Goal: Transaction & Acquisition: Download file/media

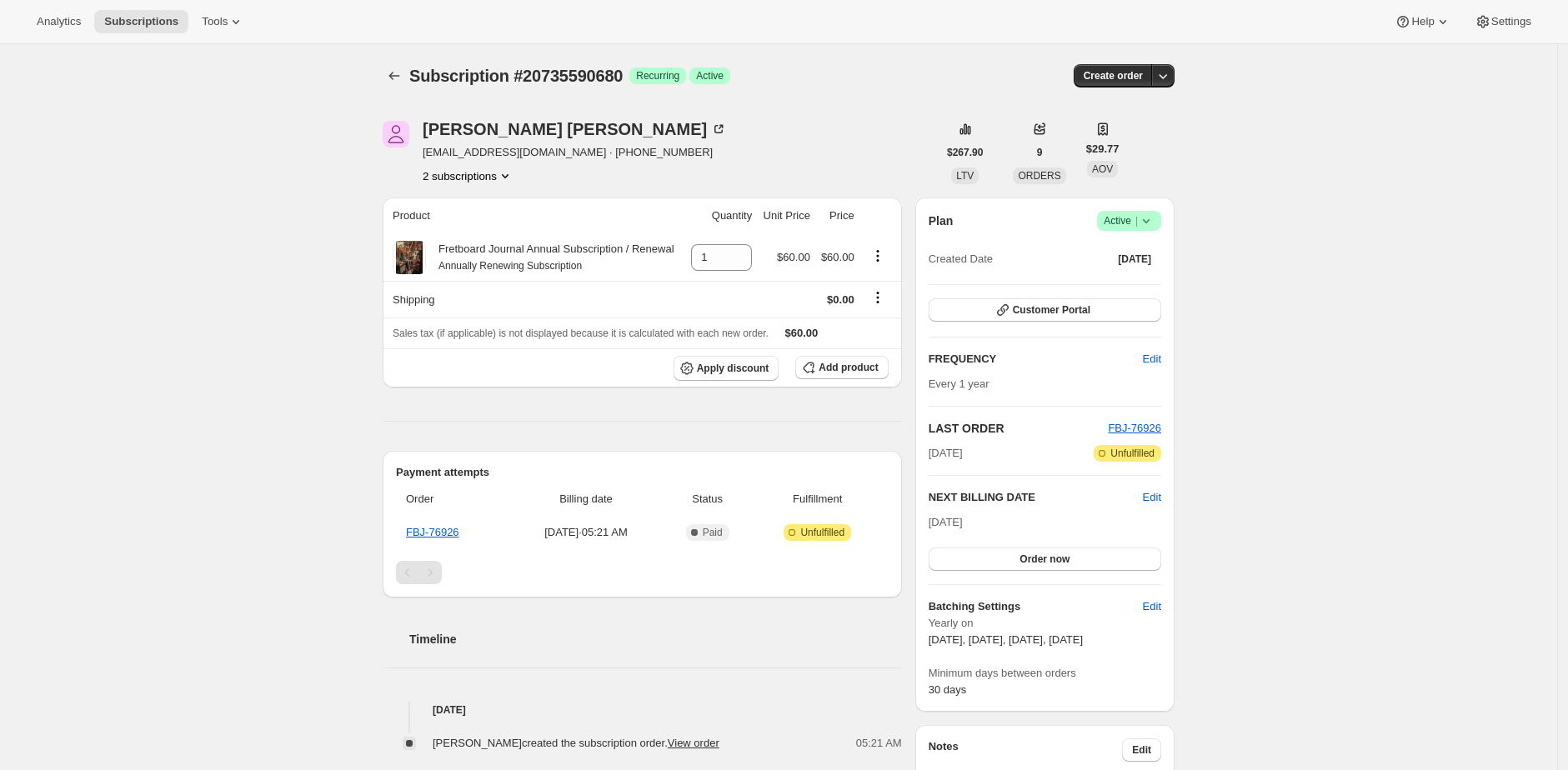
click at [869, 79] on div "Subscription #20735590680 Success Recurring Success Active" at bounding box center [650, 76] width 483 height 23
click at [777, 115] on div "Philip O’Sullivan osullipj@gmail.com · +12532230040 2 subscriptions $267.90 LTV…" at bounding box center [772, 650] width 805 height 1112
click at [803, 133] on div "Philip O’Sullivan osullipj@gmail.com · +12532230040 2 subscriptions" at bounding box center [660, 153] width 554 height 64
click at [588, 77] on span "Subscription #20735590680" at bounding box center [515, 76] width 213 height 18
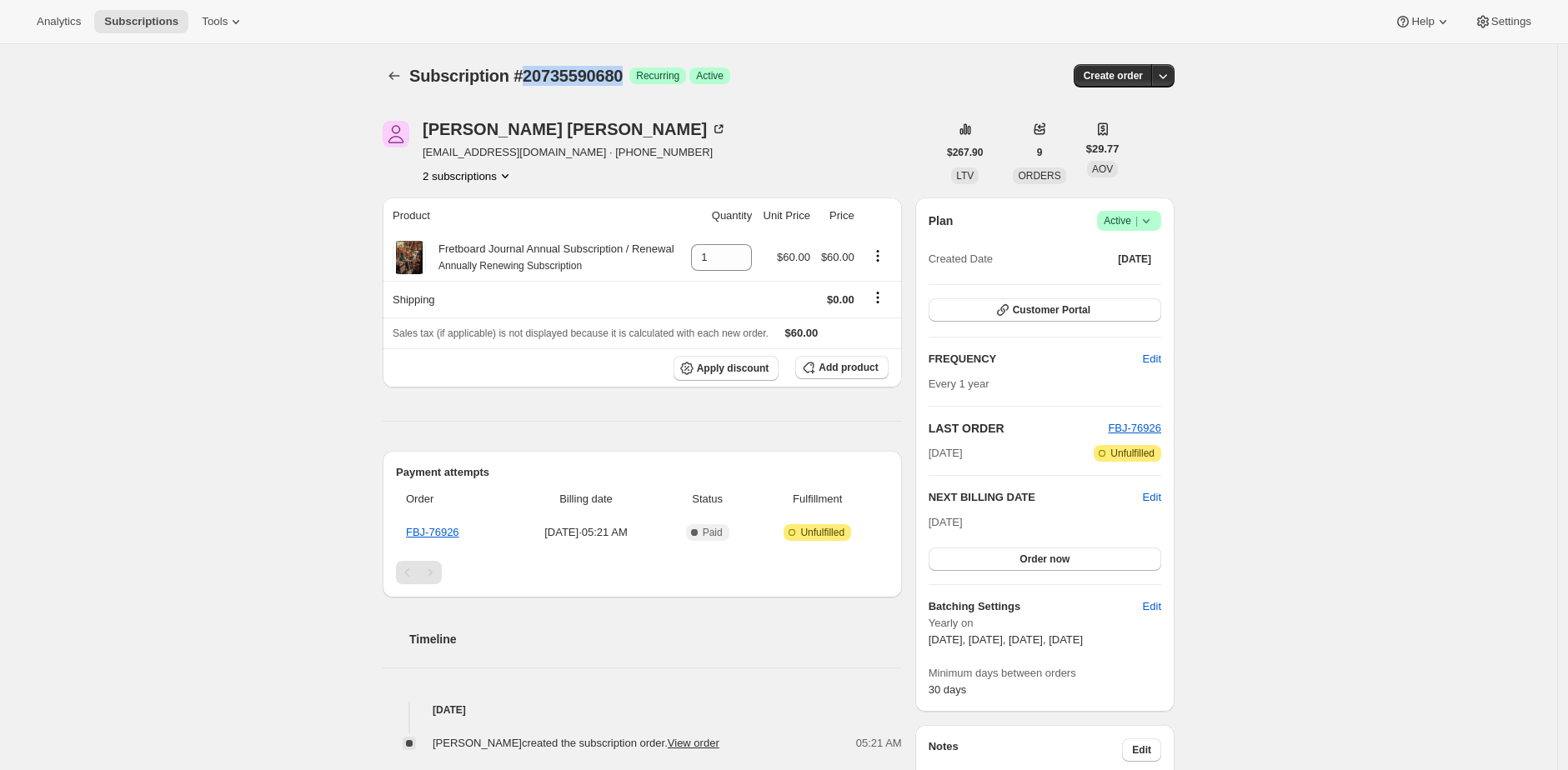
click at [470, 176] on button "2 subscriptions" at bounding box center [467, 176] width 91 height 17
click at [488, 234] on span "20982432024" at bounding box center [470, 236] width 116 height 17
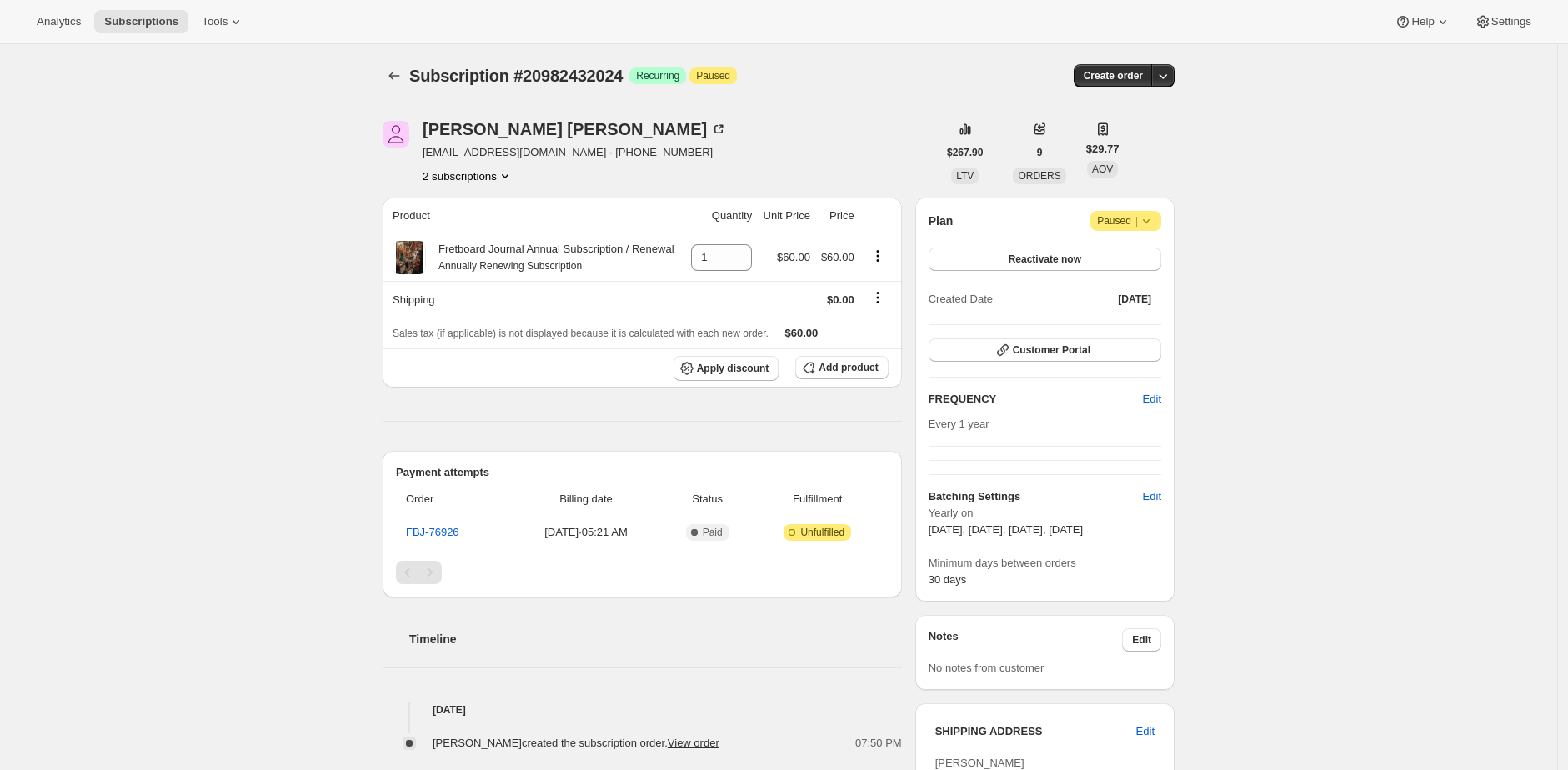
click at [568, 76] on span "Subscription #20982432024" at bounding box center [515, 76] width 213 height 18
copy span "20982432024"
drag, startPoint x: 651, startPoint y: 176, endPoint x: 565, endPoint y: 171, distance: 86.1
click at [651, 175] on div "Philip O’Sullivan osullipj@gmail.com · +12532230040 2 subscriptions" at bounding box center [660, 153] width 554 height 64
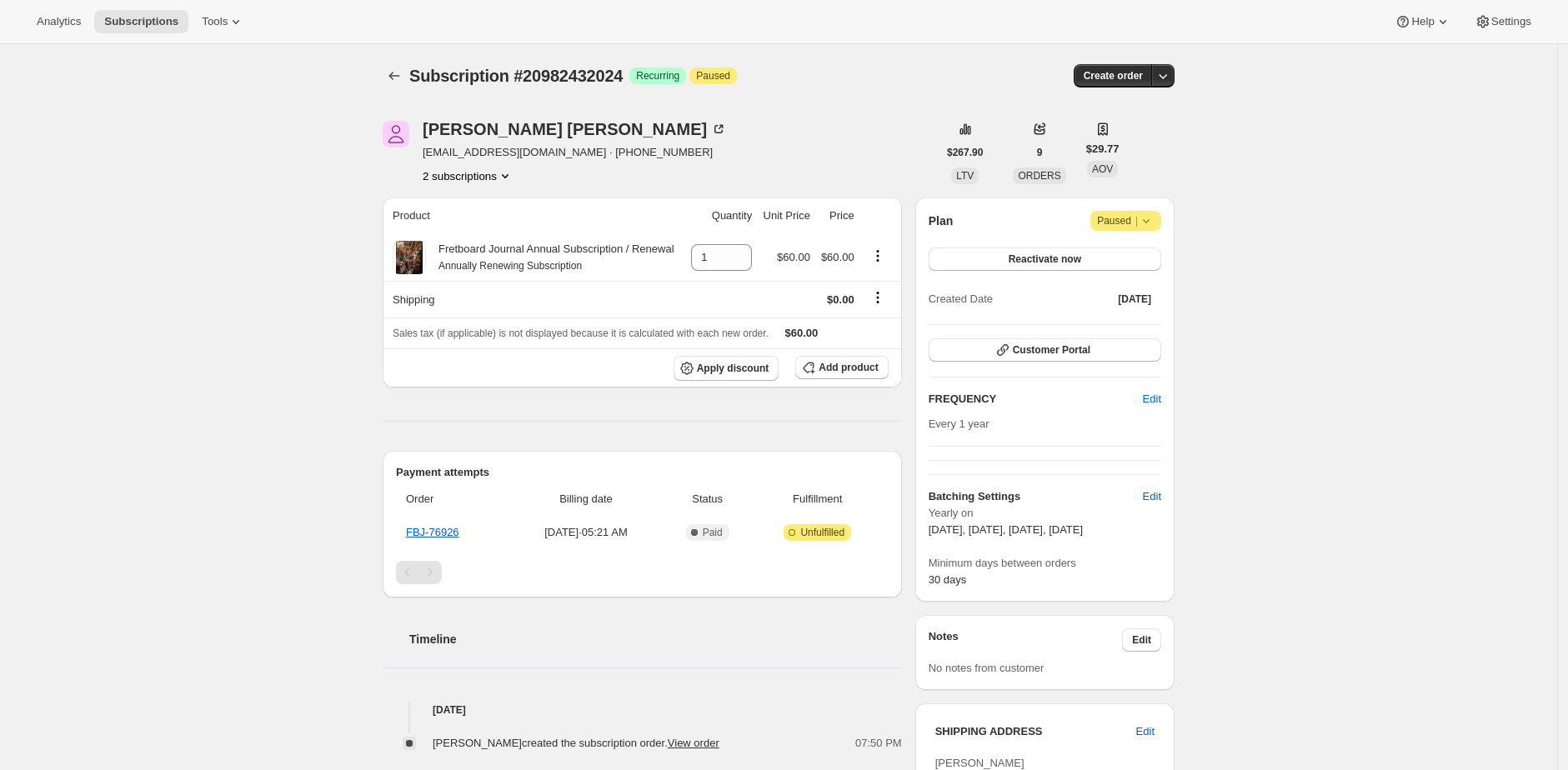
click at [446, 147] on span "osullipj@gmail.com · +12532230040" at bounding box center [575, 152] width 304 height 17
drag, startPoint x: 446, startPoint y: 147, endPoint x: 509, endPoint y: 149, distance: 63.0
click at [509, 149] on span "osullipj@gmail.com · +12532230040" at bounding box center [575, 152] width 304 height 17
copy span "osullipj@gmail.com"
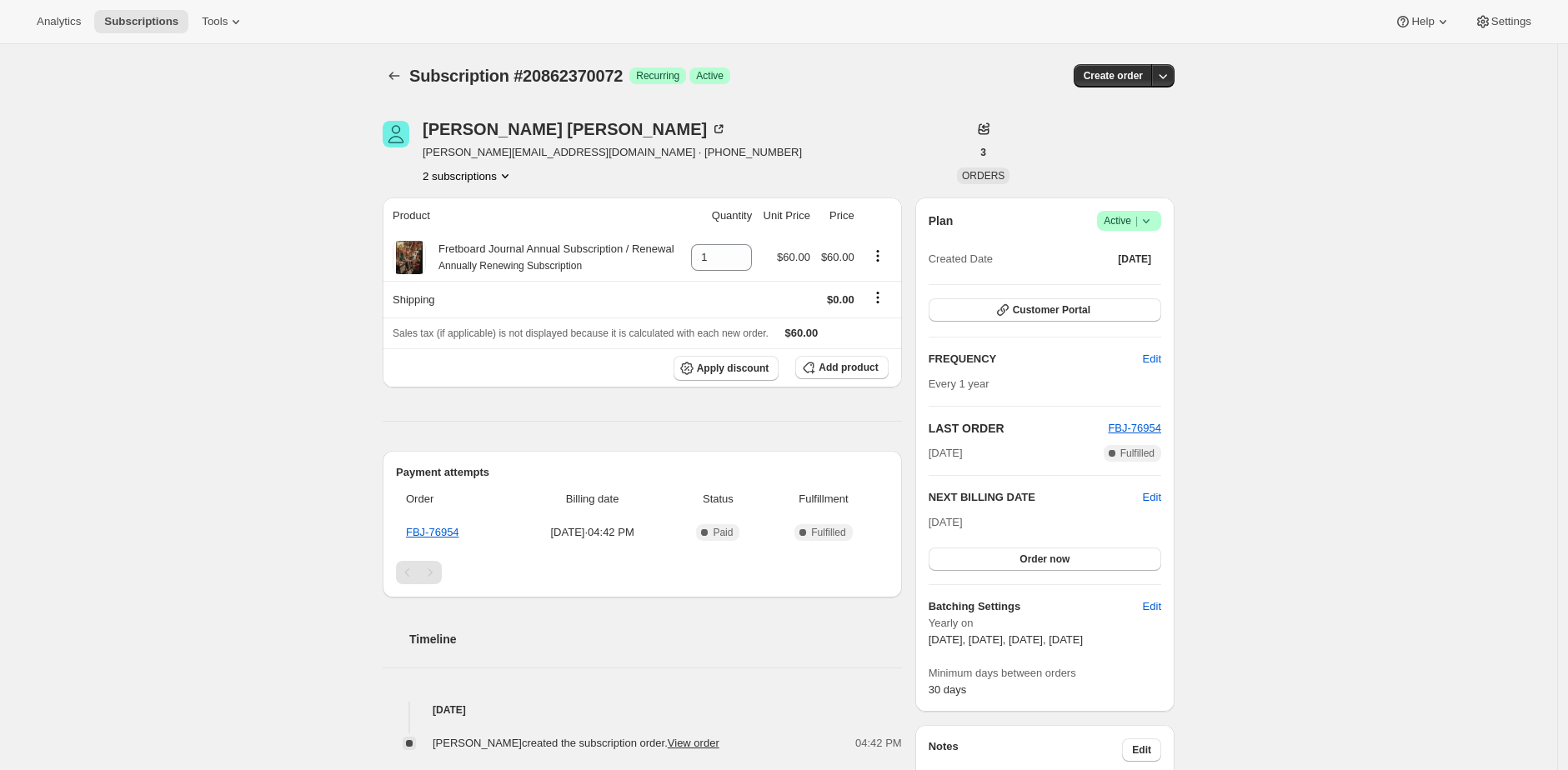
click at [493, 176] on button "2 subscriptions" at bounding box center [467, 176] width 91 height 17
click at [503, 177] on button "2 subscriptions" at bounding box center [467, 176] width 91 height 17
click at [496, 232] on span "21002453272" at bounding box center [470, 236] width 116 height 17
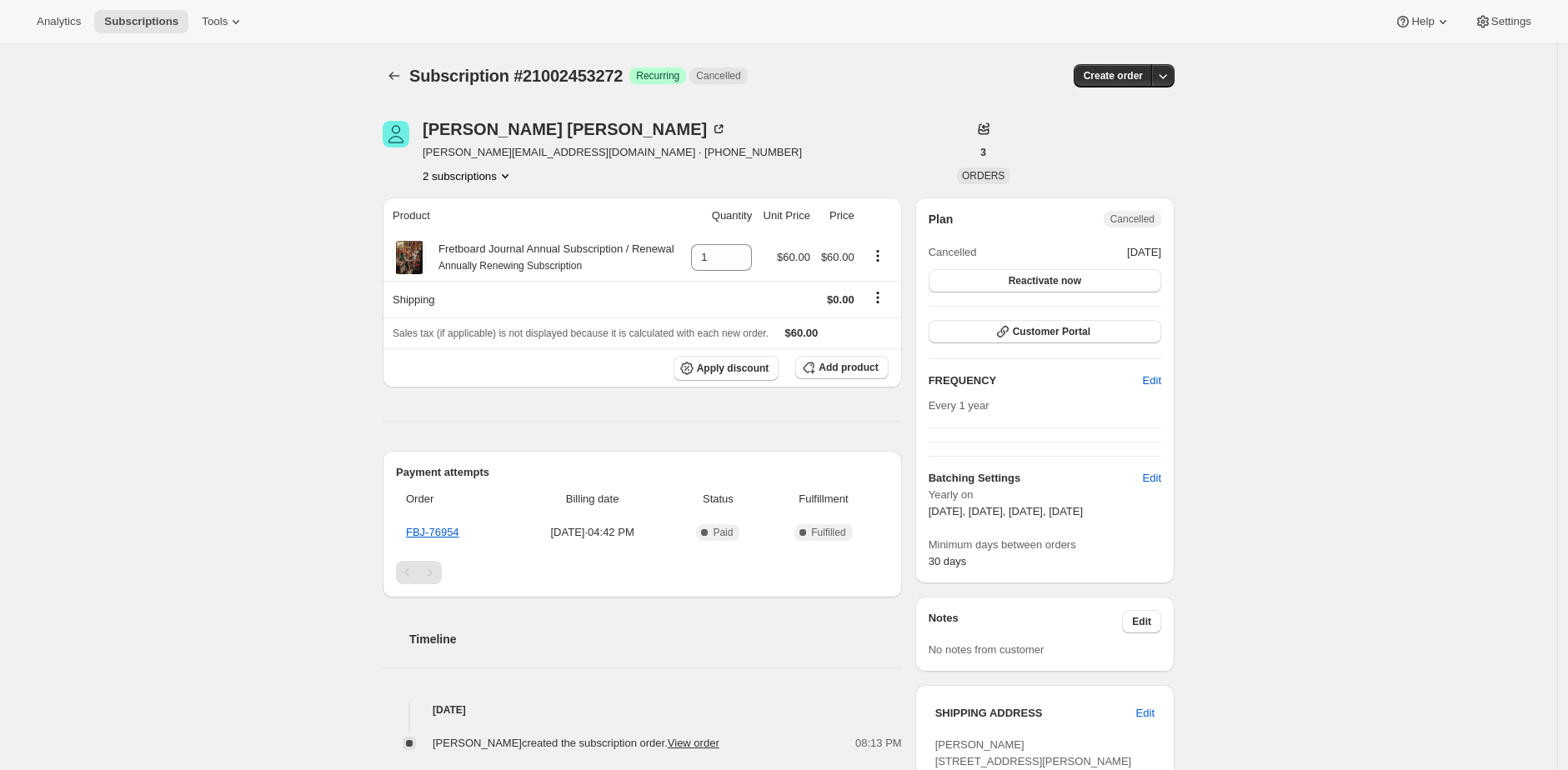
click at [788, 146] on div "Michael Sgobba sgobba@gmail.com · +18052456003 2 subscriptions" at bounding box center [660, 153] width 554 height 64
click at [482, 178] on button "2 subscriptions" at bounding box center [467, 176] width 91 height 17
click at [487, 203] on span "20862370072" at bounding box center [471, 207] width 116 height 17
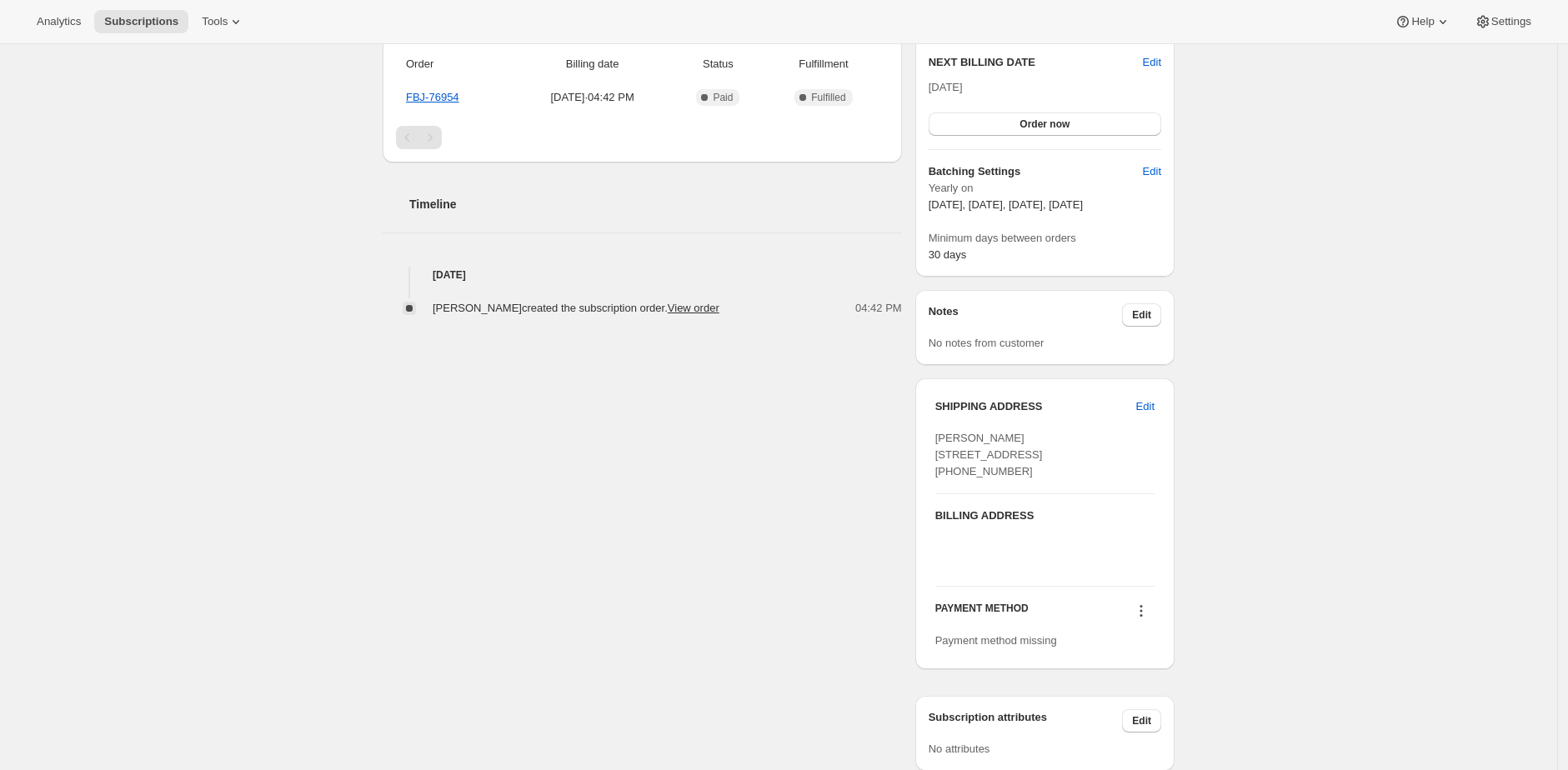
scroll to position [518, 0]
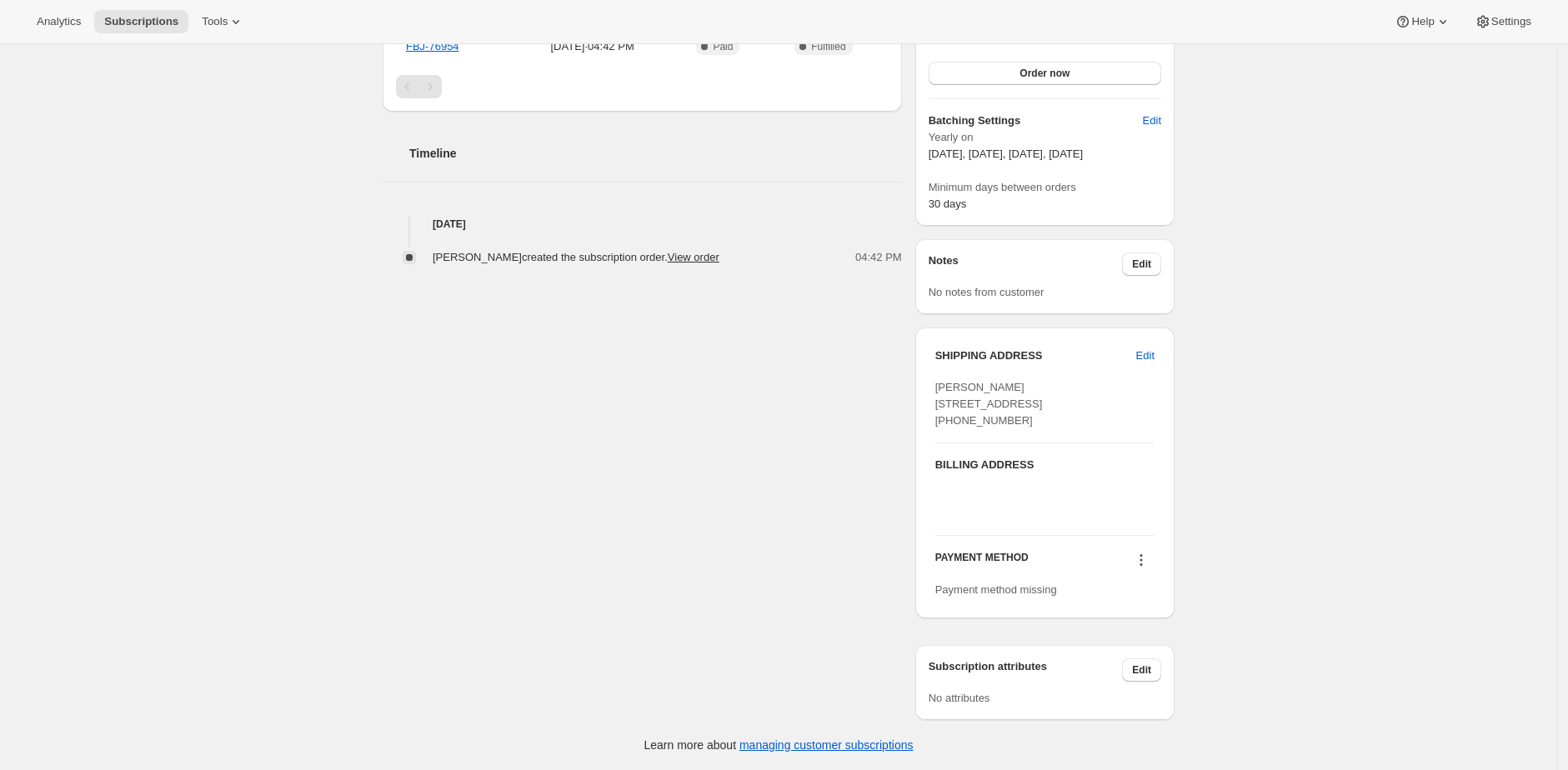
click at [1143, 561] on icon at bounding box center [1142, 560] width 3 height 3
click at [1149, 612] on button "Select payment method" at bounding box center [1142, 625] width 125 height 27
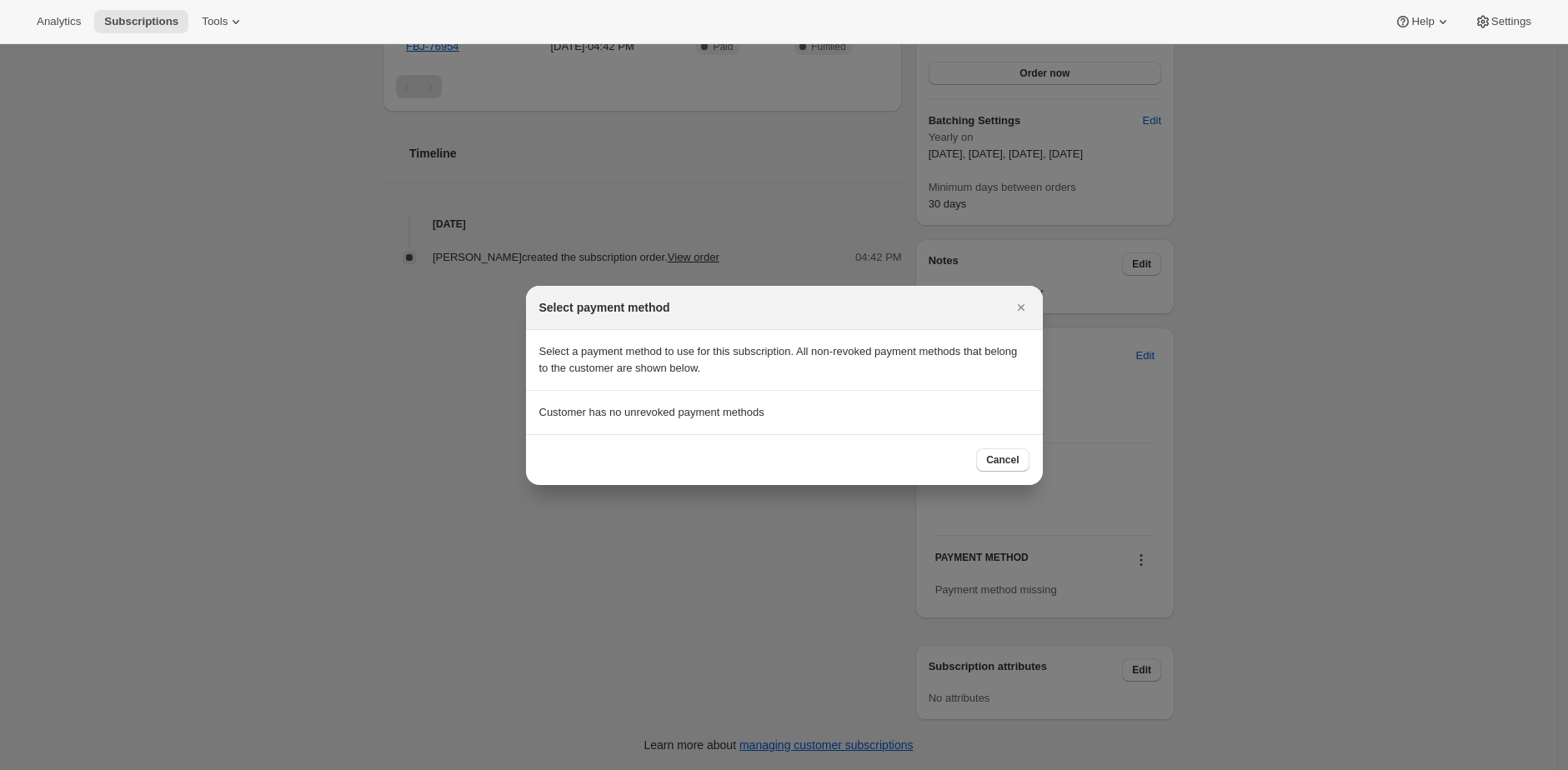
click at [921, 406] on p "Customer has no unrevoked payment methods" at bounding box center [784, 413] width 490 height 17
click at [1019, 301] on icon "Close" at bounding box center [1021, 308] width 17 height 17
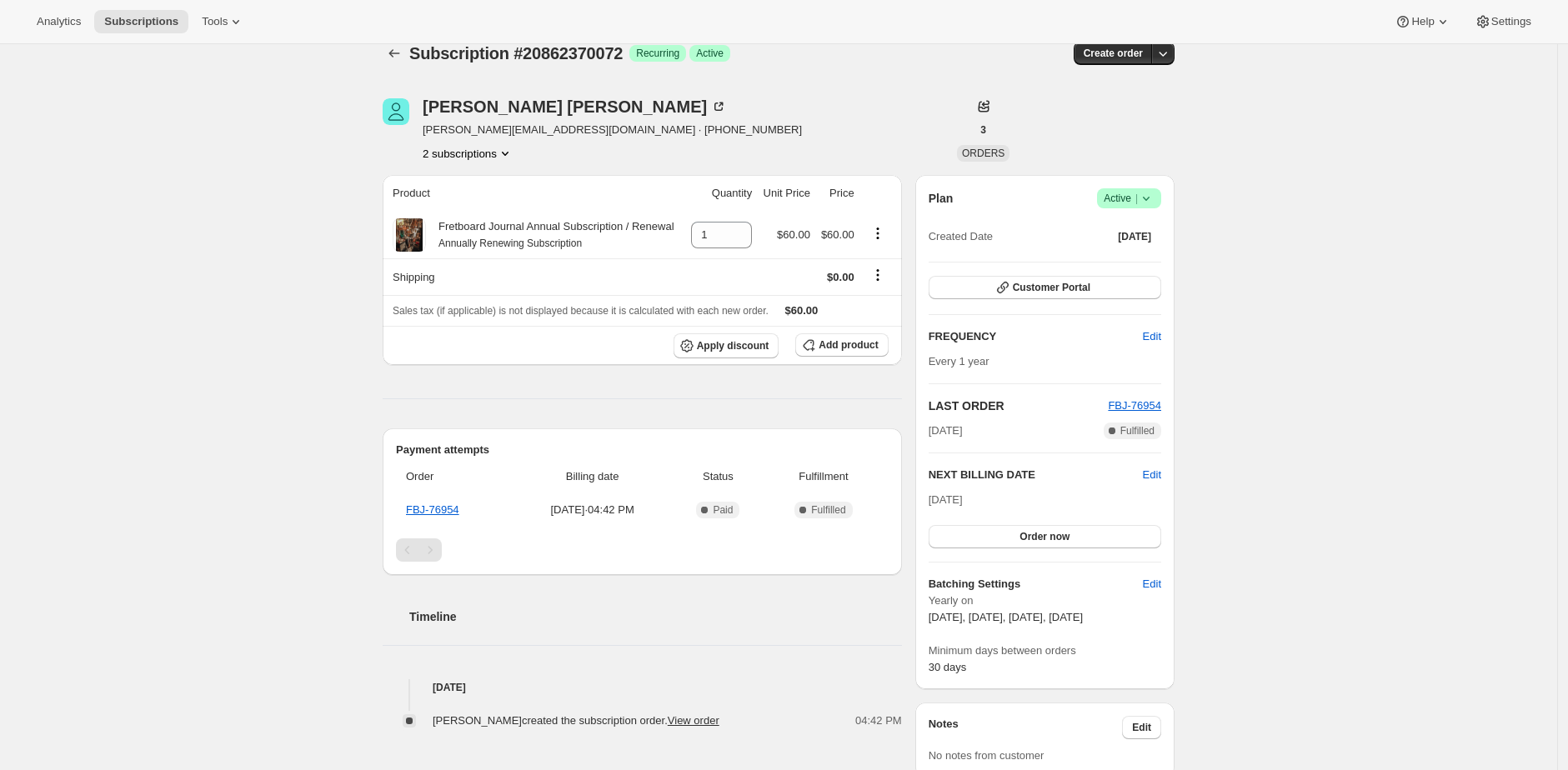
scroll to position [0, 0]
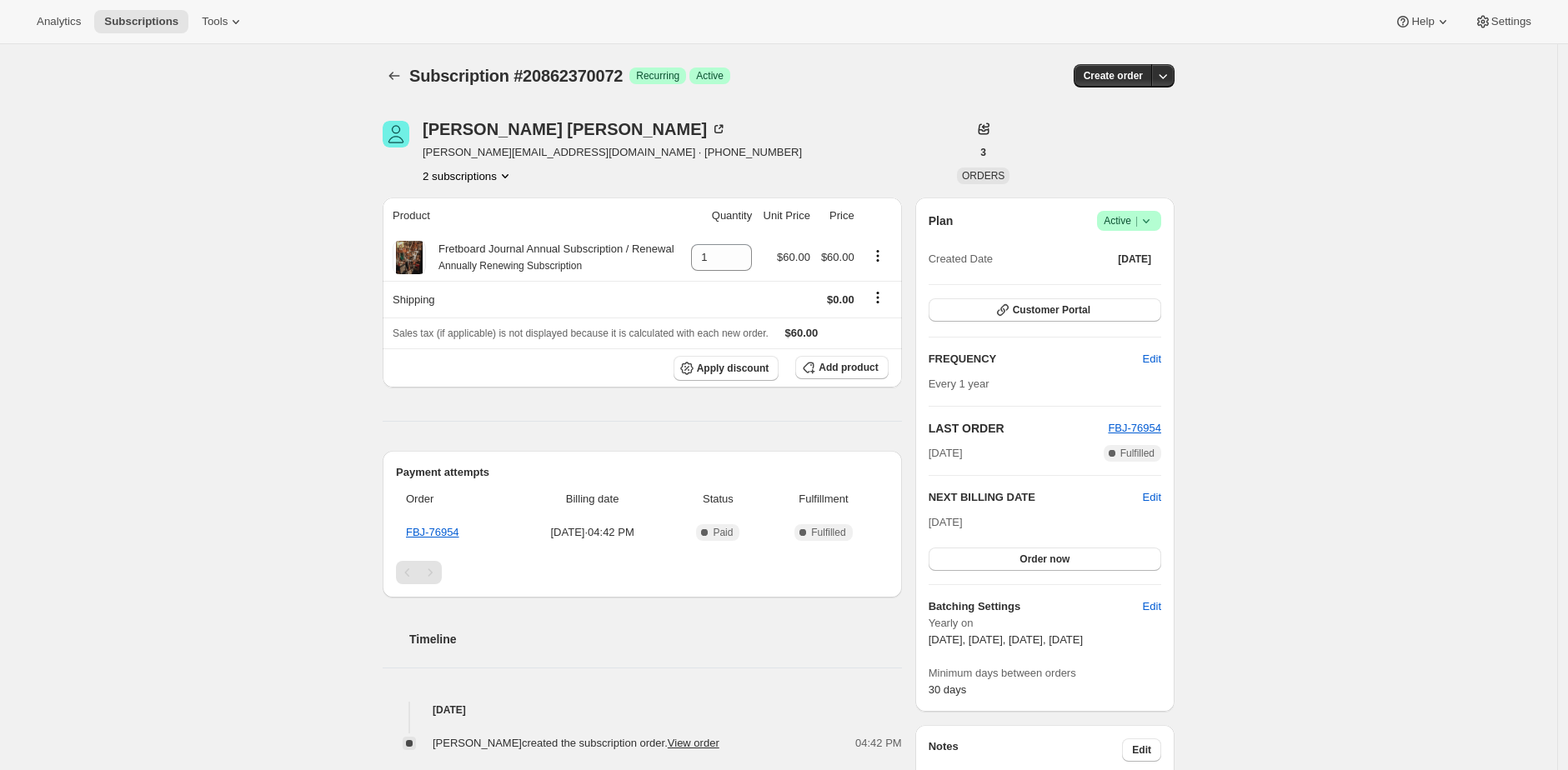
click at [879, 120] on div "Michael Sgobba sgobba@gmail.com · +18052456003 2 subscriptions 3 ORDERS Product…" at bounding box center [772, 650] width 805 height 1112
click at [362, 150] on div "Subscription #20862370072. This page is ready Subscription #20862370072 Success…" at bounding box center [779, 650] width 1557 height 1212
click at [163, 27] on span "Subscriptions" at bounding box center [141, 22] width 74 height 13
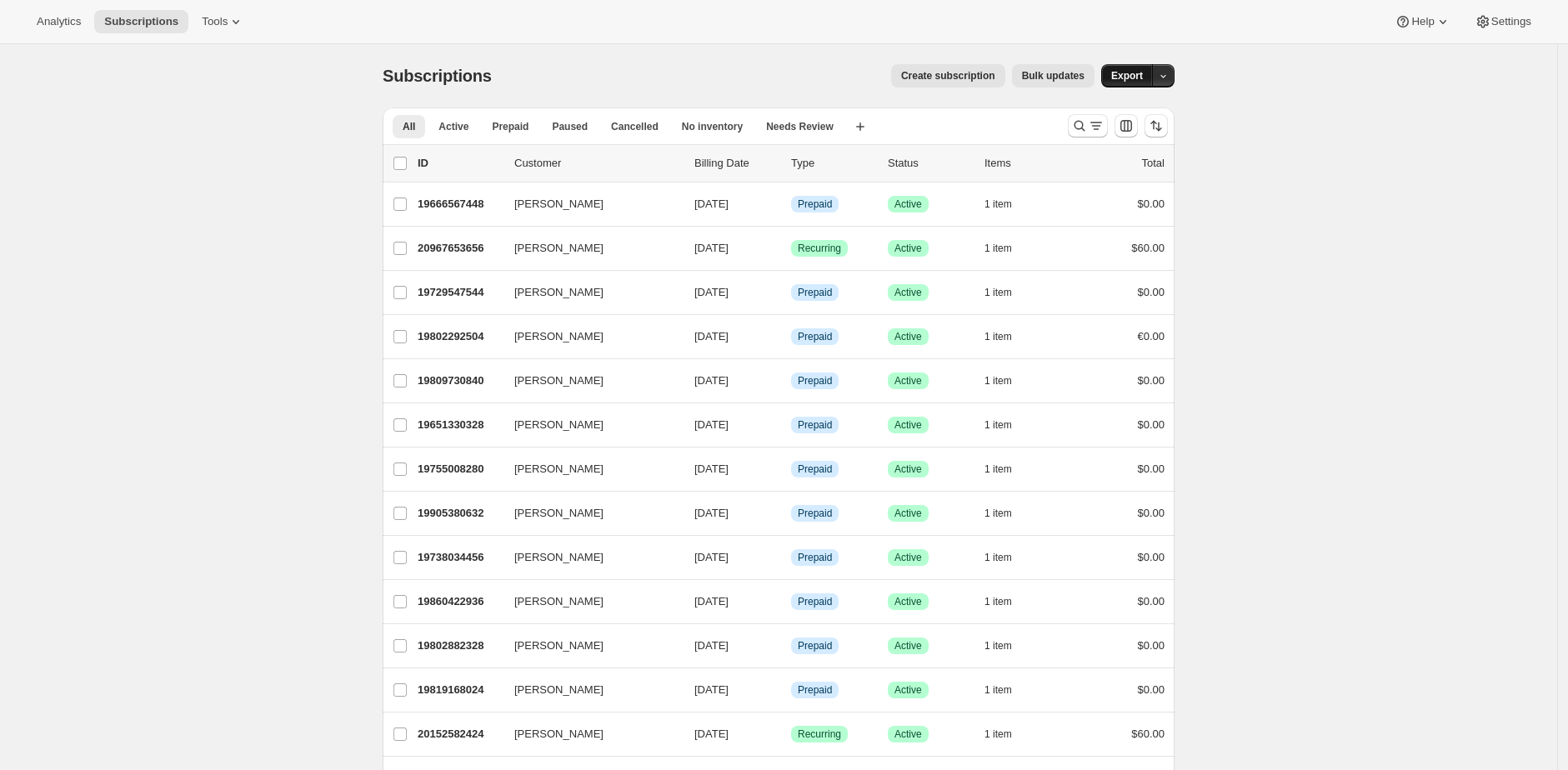
click at [1142, 74] on span "Export" at bounding box center [1127, 76] width 32 height 13
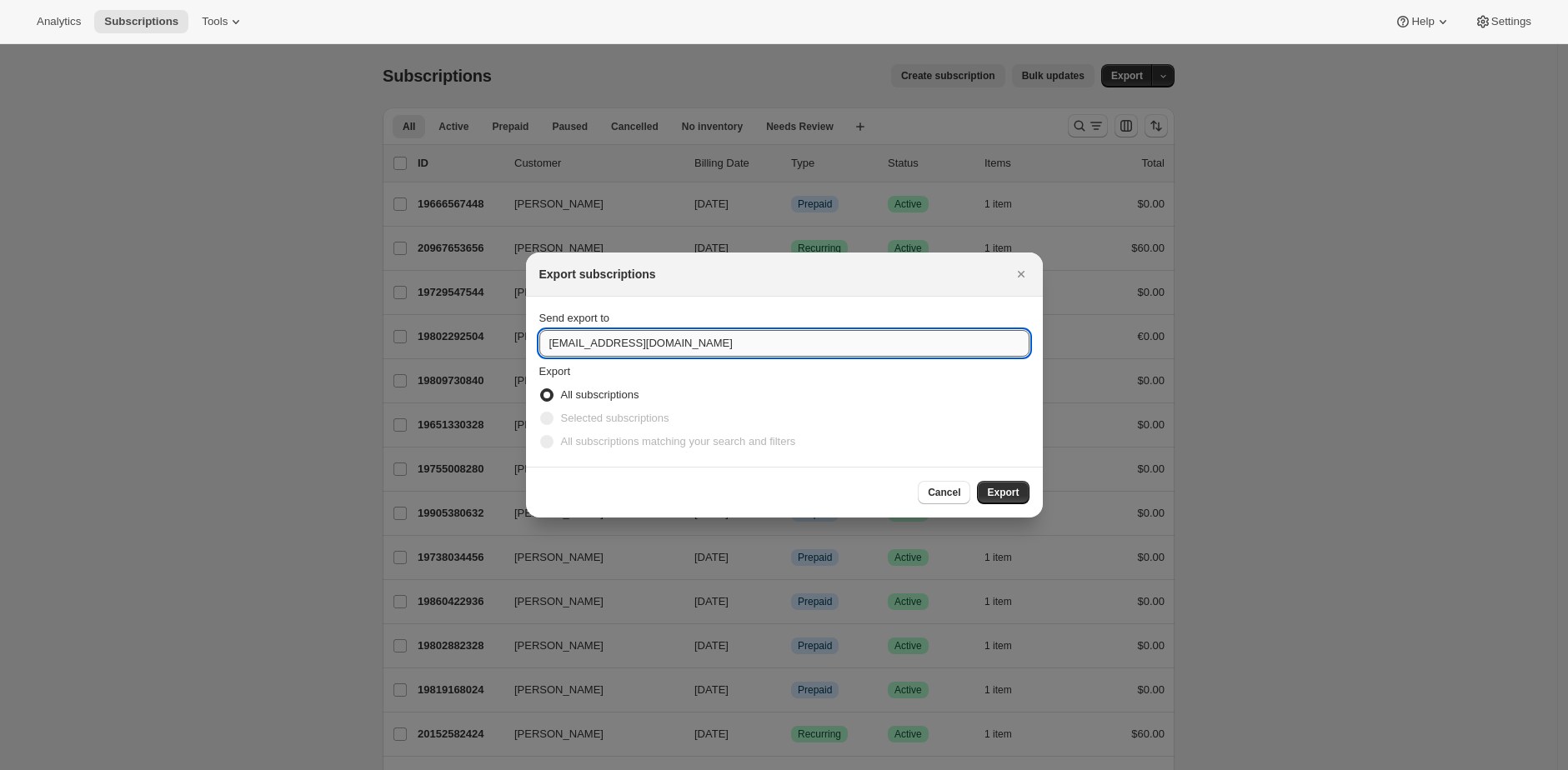
click at [743, 346] on input "fretboardjournal@gmail.com" at bounding box center [784, 344] width 490 height 27
type input "brian@awtomic.com"
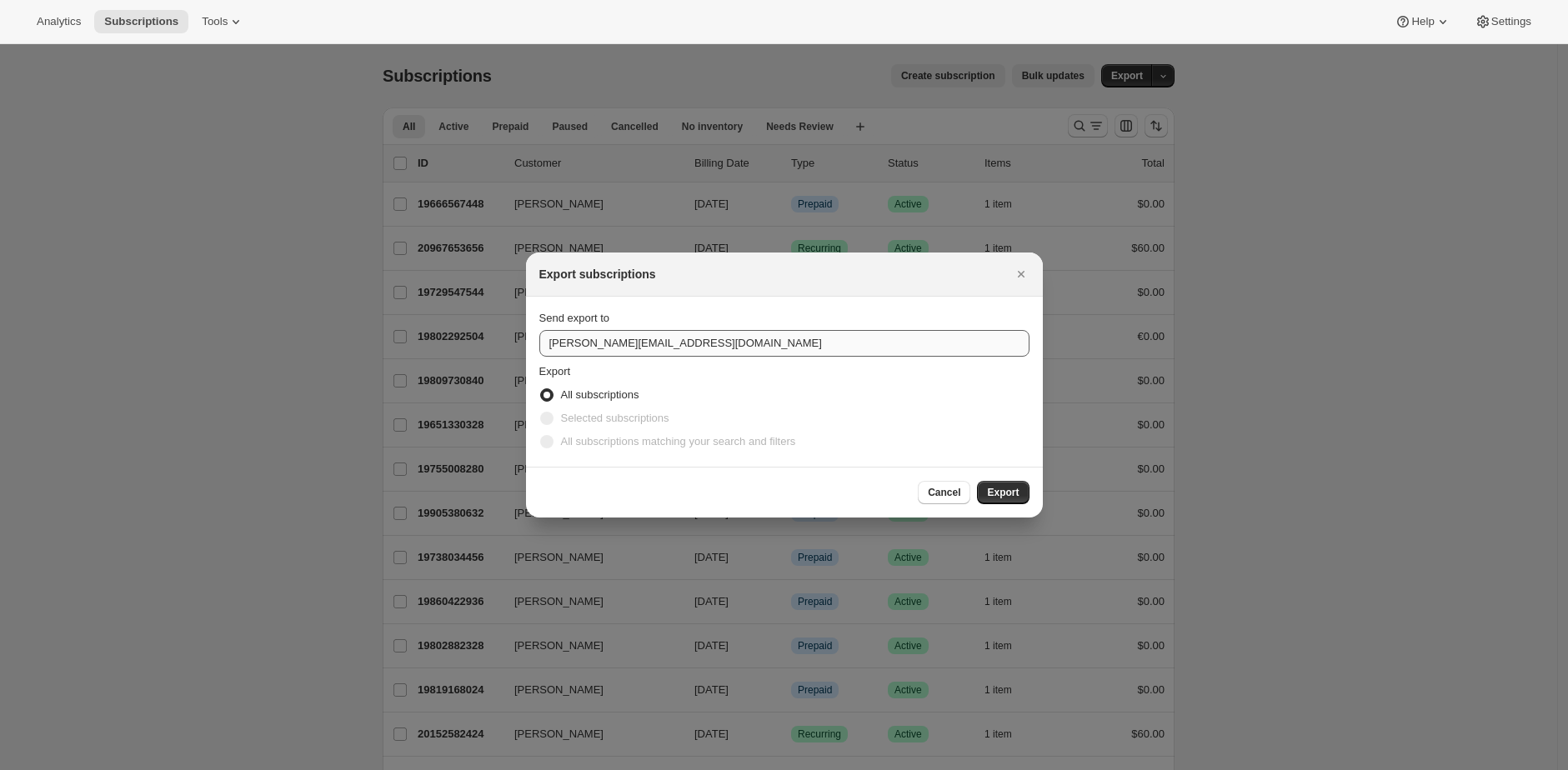
click at [977, 481] on button "Export" at bounding box center [1003, 492] width 52 height 23
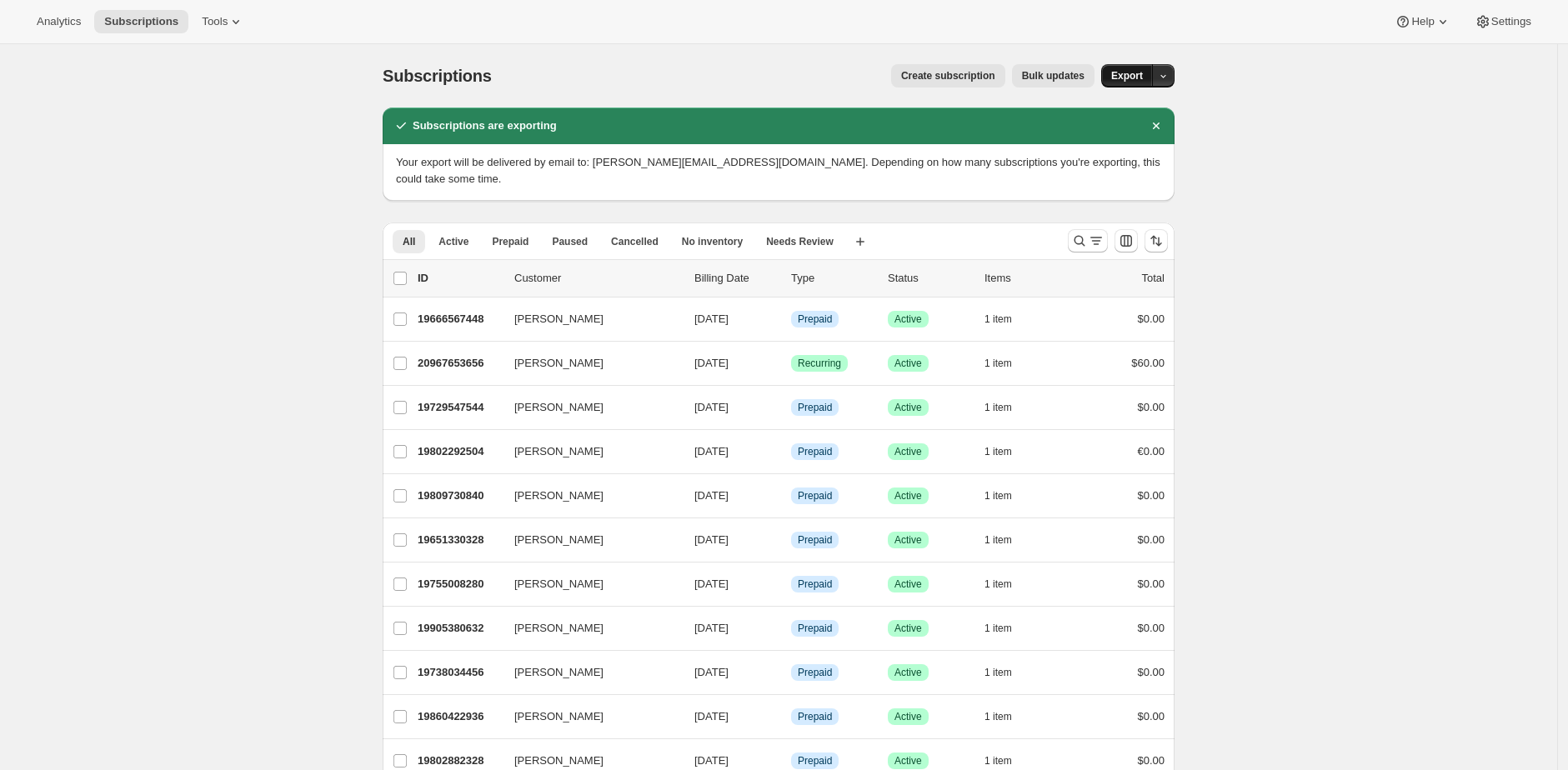
click at [1121, 79] on span "Export" at bounding box center [1127, 76] width 32 height 13
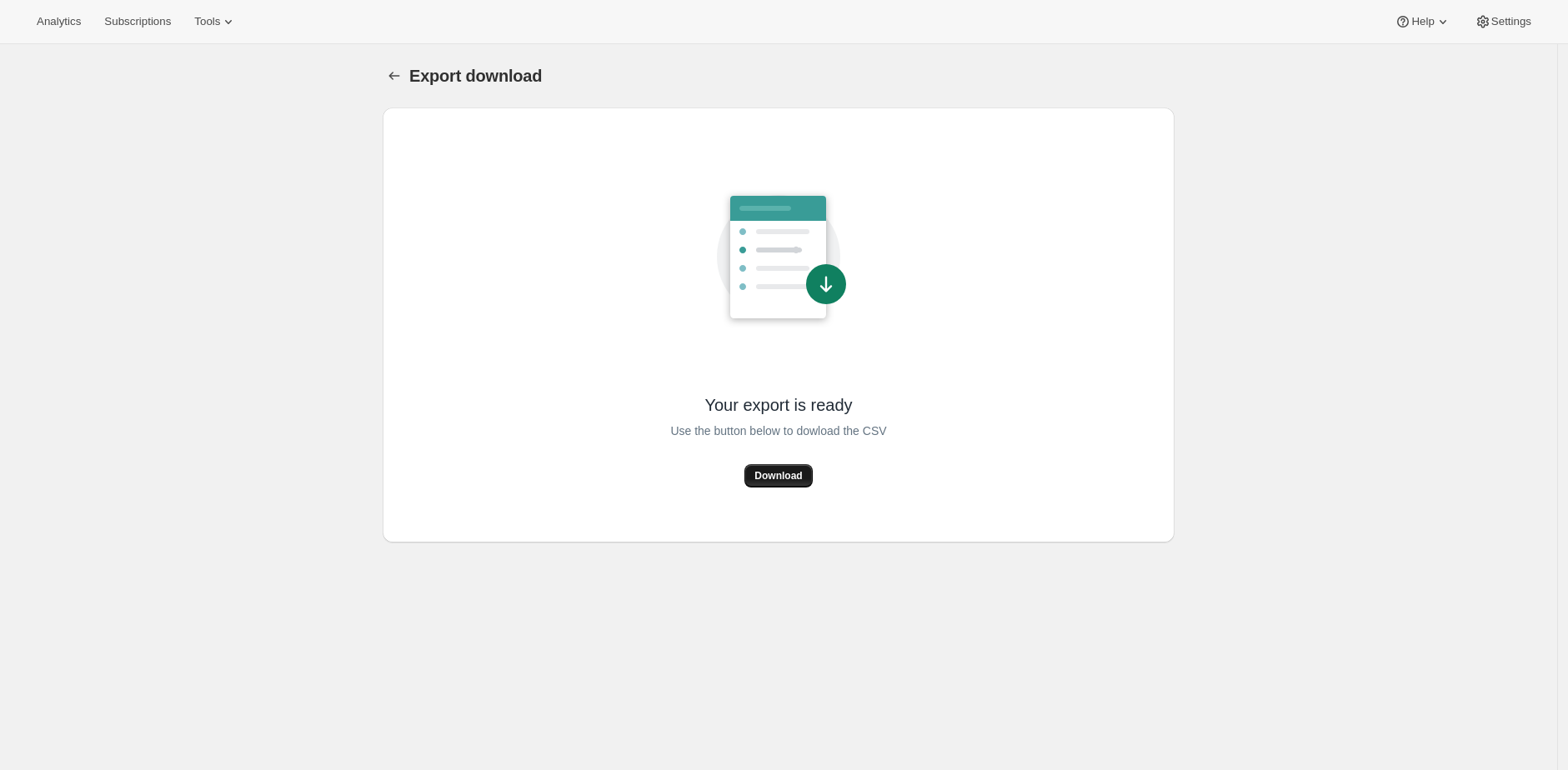
click at [773, 469] on span "Download" at bounding box center [778, 476] width 48 height 13
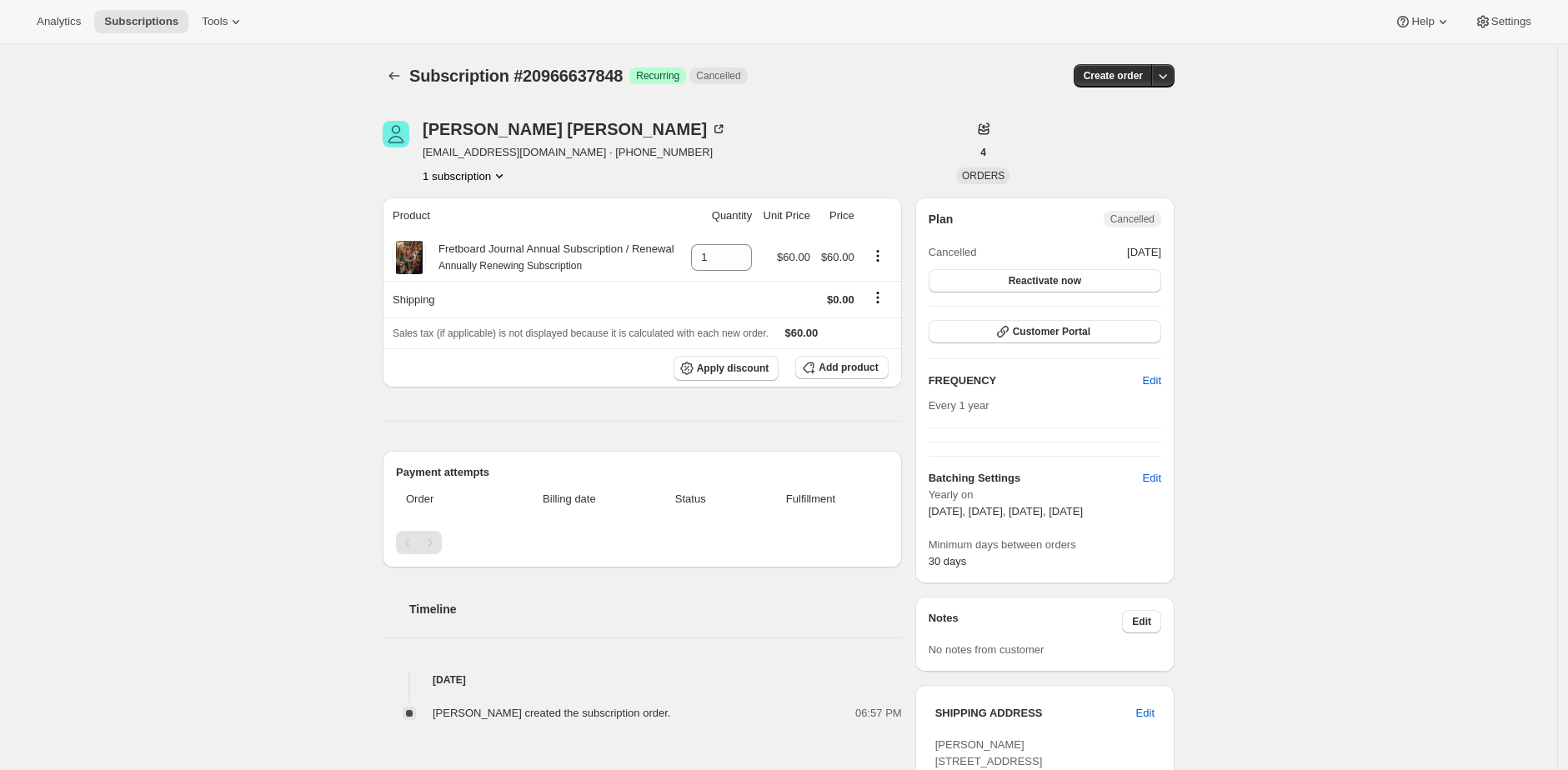
click at [355, 258] on div "Subscription #20966637848. This page is ready Subscription #20966637848 Success…" at bounding box center [779, 594] width 1557 height 1100
click at [798, 152] on div "ROBERT WOODCOCK banjerbob@comcast.net · +16103971653 1 subscription" at bounding box center [660, 153] width 554 height 64
click at [793, 146] on div "ROBERT WOODCOCK banjerbob@comcast.net · +16103971653 1 subscription" at bounding box center [660, 153] width 554 height 64
click at [132, 17] on span "Subscriptions" at bounding box center [141, 22] width 74 height 13
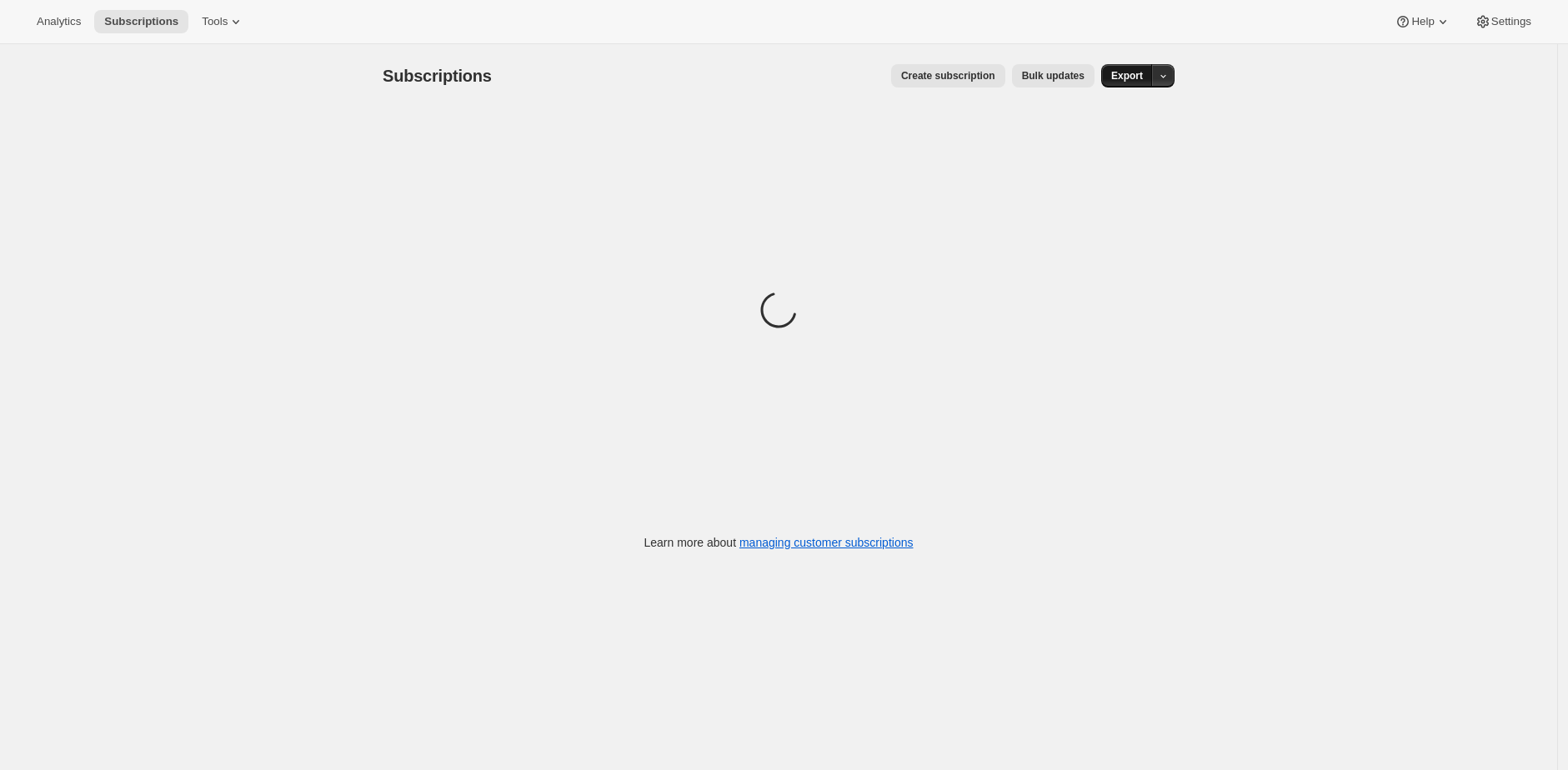
click at [1128, 79] on span "Export" at bounding box center [1127, 76] width 32 height 13
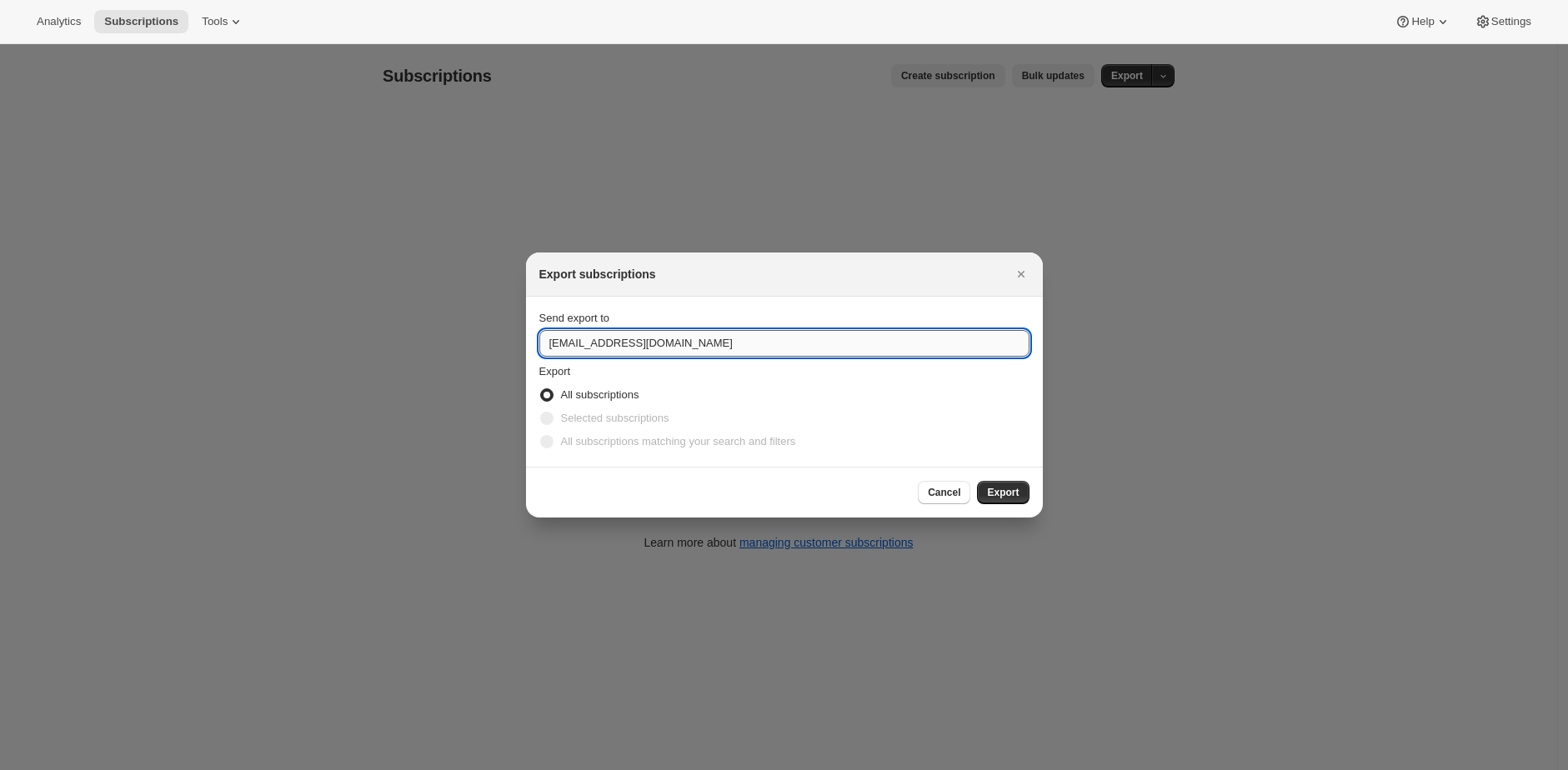
click at [896, 339] on input "fretboardjournal@gmail.com" at bounding box center [784, 344] width 490 height 27
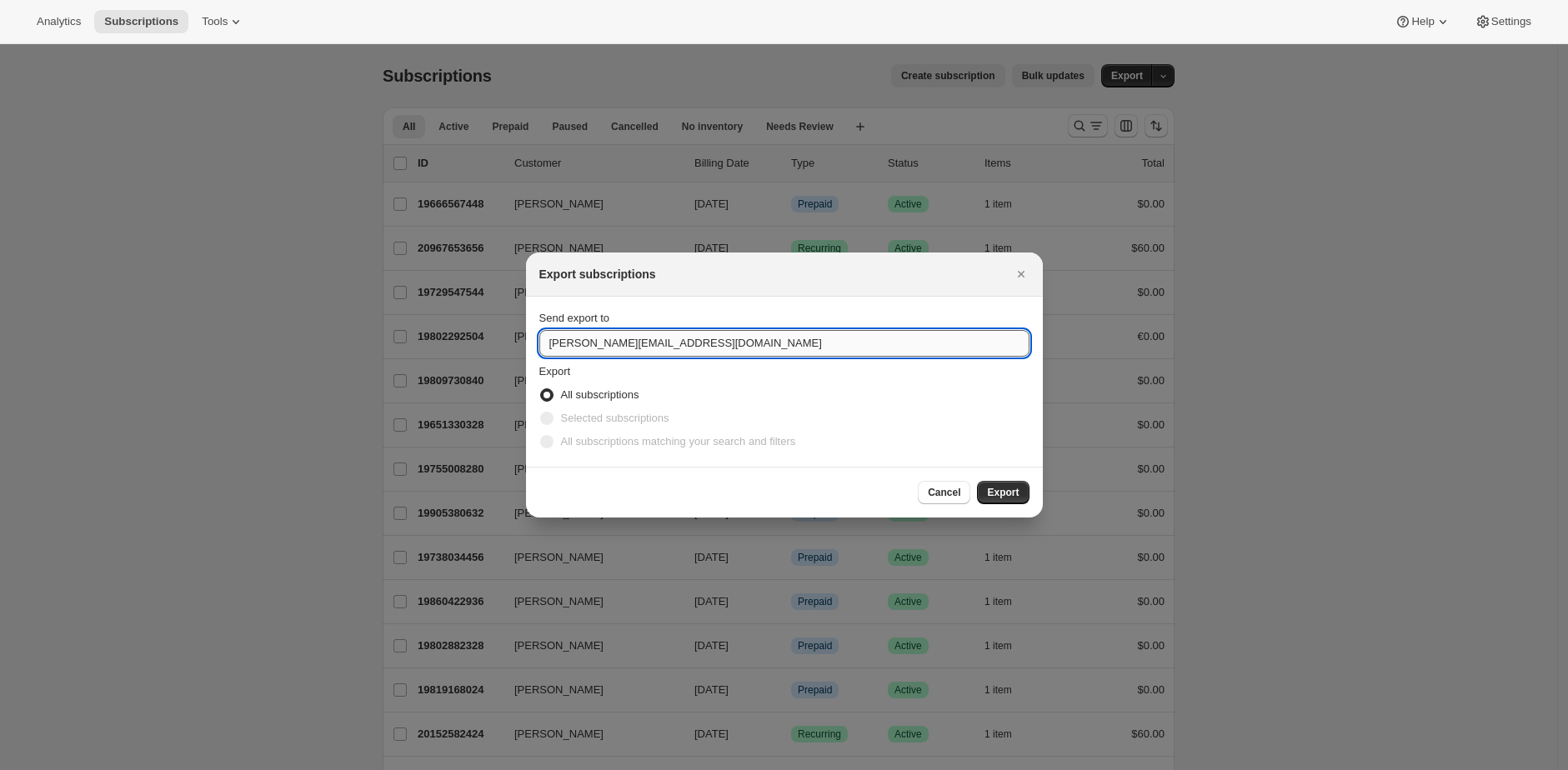
type input "brian@awtomic.com"
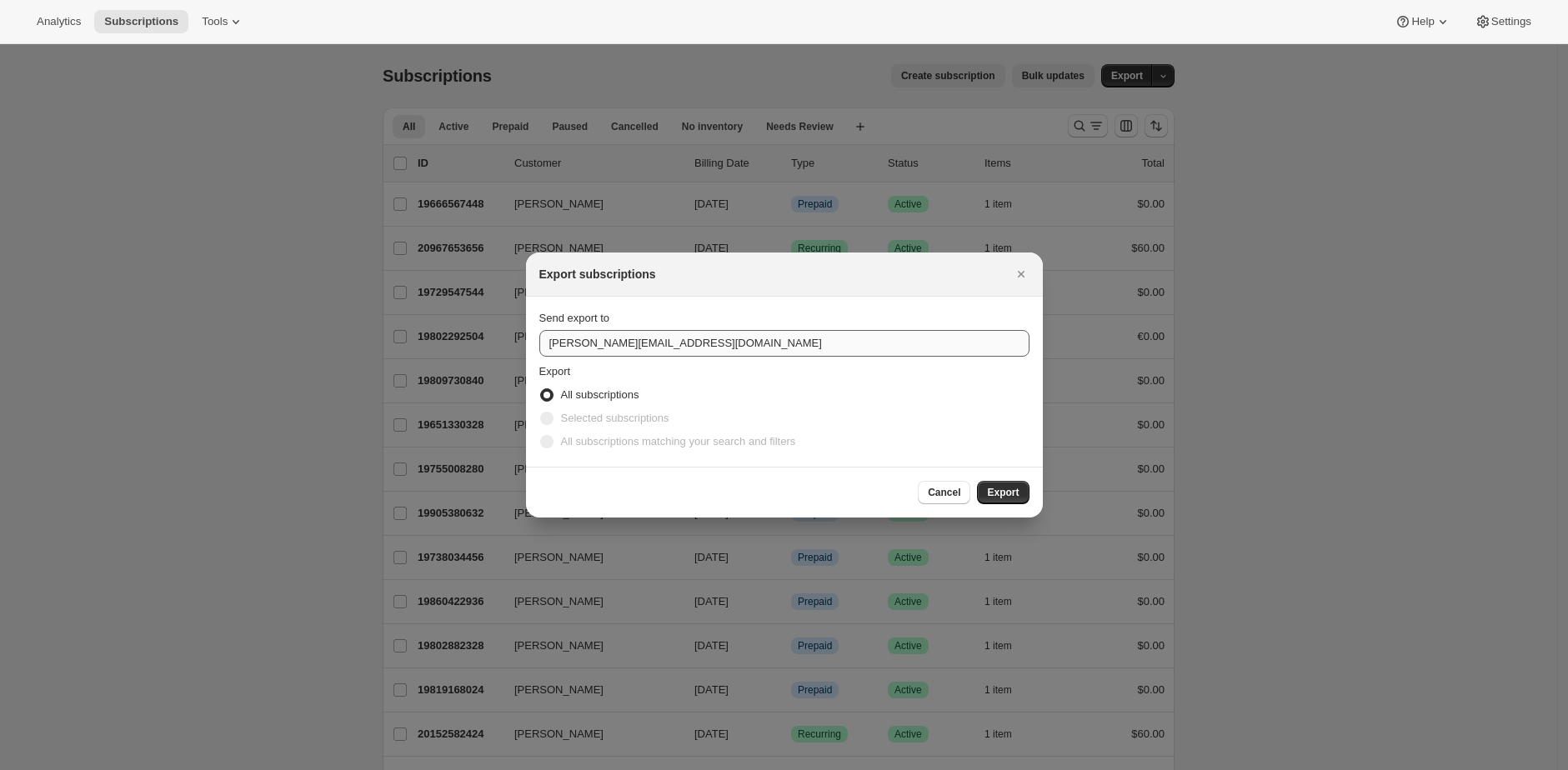
click at [977, 481] on button "Export" at bounding box center [1003, 492] width 52 height 23
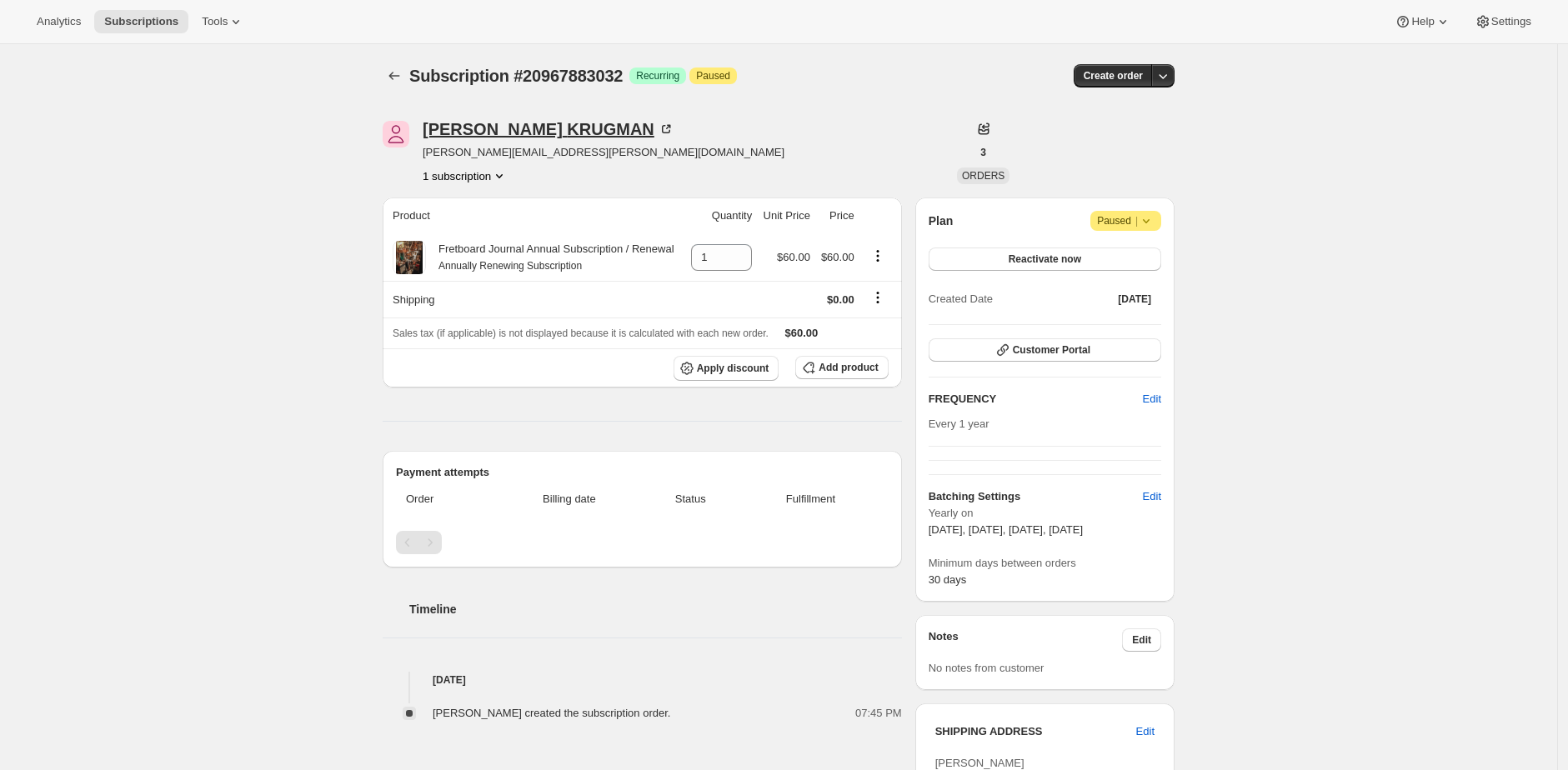
click at [487, 126] on div "[PERSON_NAME]" at bounding box center [548, 130] width 252 height 17
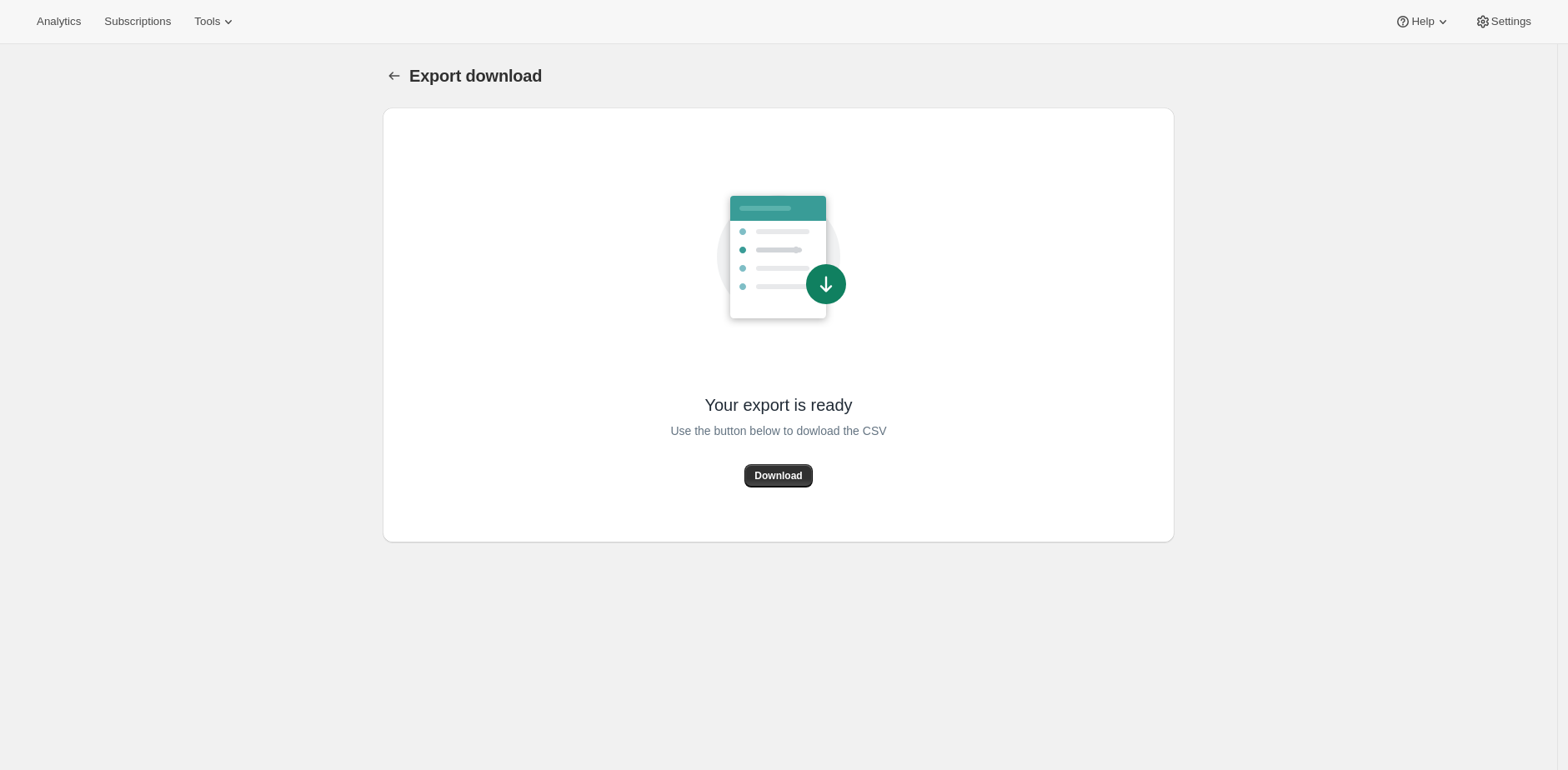
click at [774, 475] on span "Download" at bounding box center [778, 476] width 48 height 13
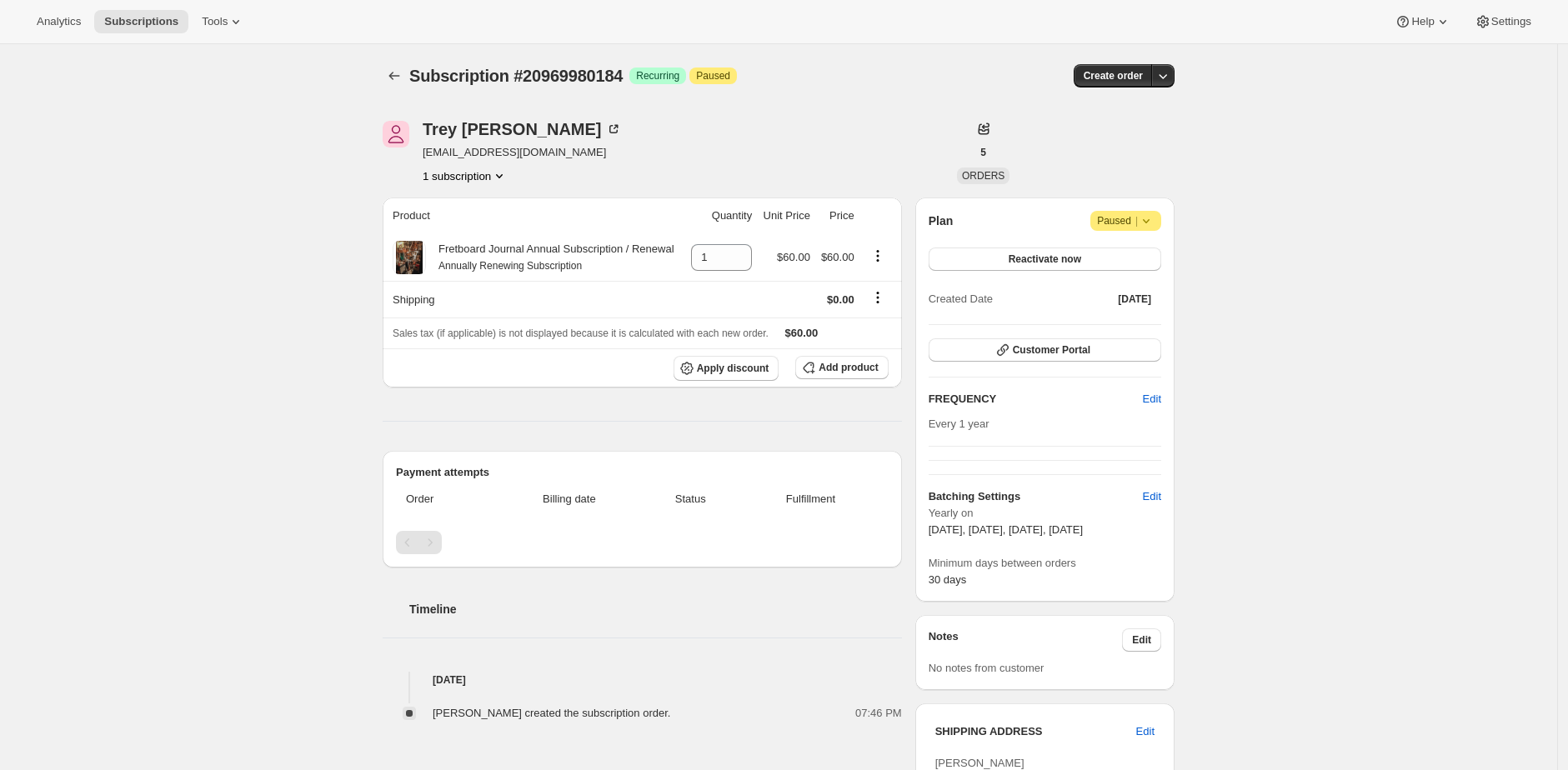
click at [629, 125] on div "[PERSON_NAME] [EMAIL_ADDRESS][DOMAIN_NAME] 1 subscription" at bounding box center [660, 153] width 554 height 64
click at [607, 139] on div "[PERSON_NAME] [EMAIL_ADDRESS][DOMAIN_NAME] 1 subscription" at bounding box center [660, 153] width 554 height 64
click at [492, 136] on div "[PERSON_NAME]" at bounding box center [522, 130] width 199 height 17
click at [604, 69] on span "Subscription #20988002584" at bounding box center [515, 76] width 213 height 18
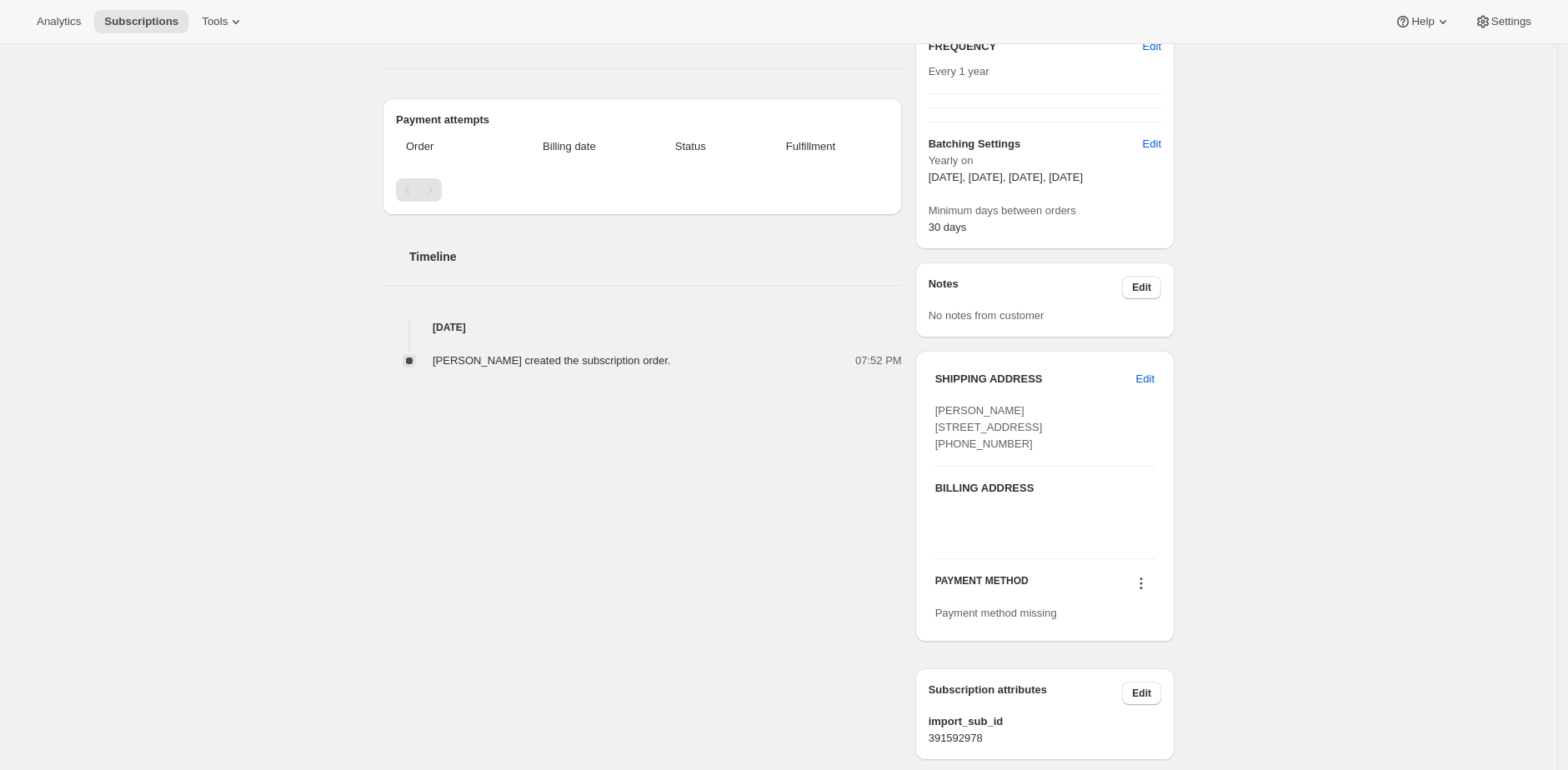
scroll to position [425, 0]
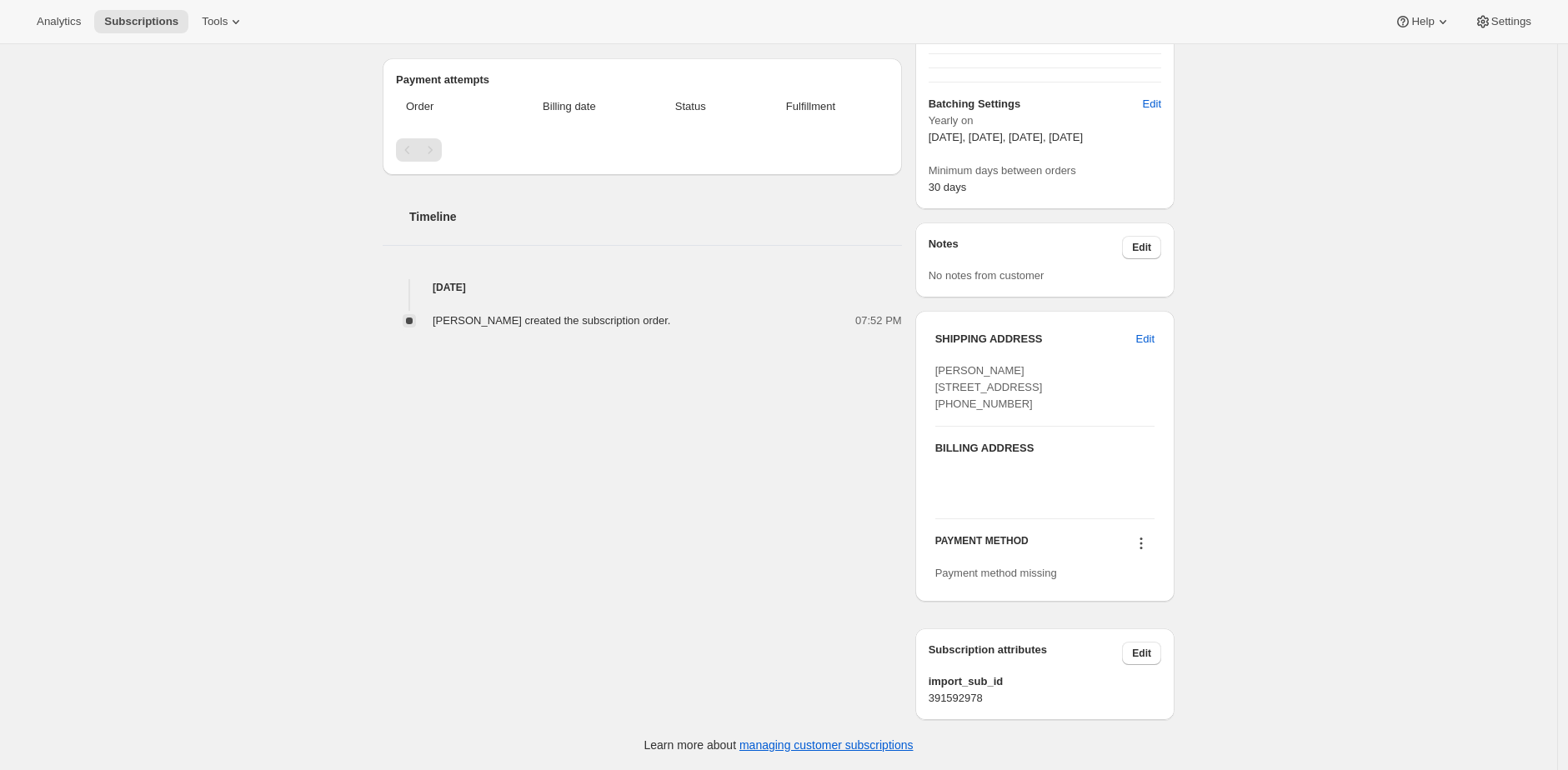
click at [965, 699] on span "391592978" at bounding box center [1045, 698] width 232 height 17
copy span "391592978"
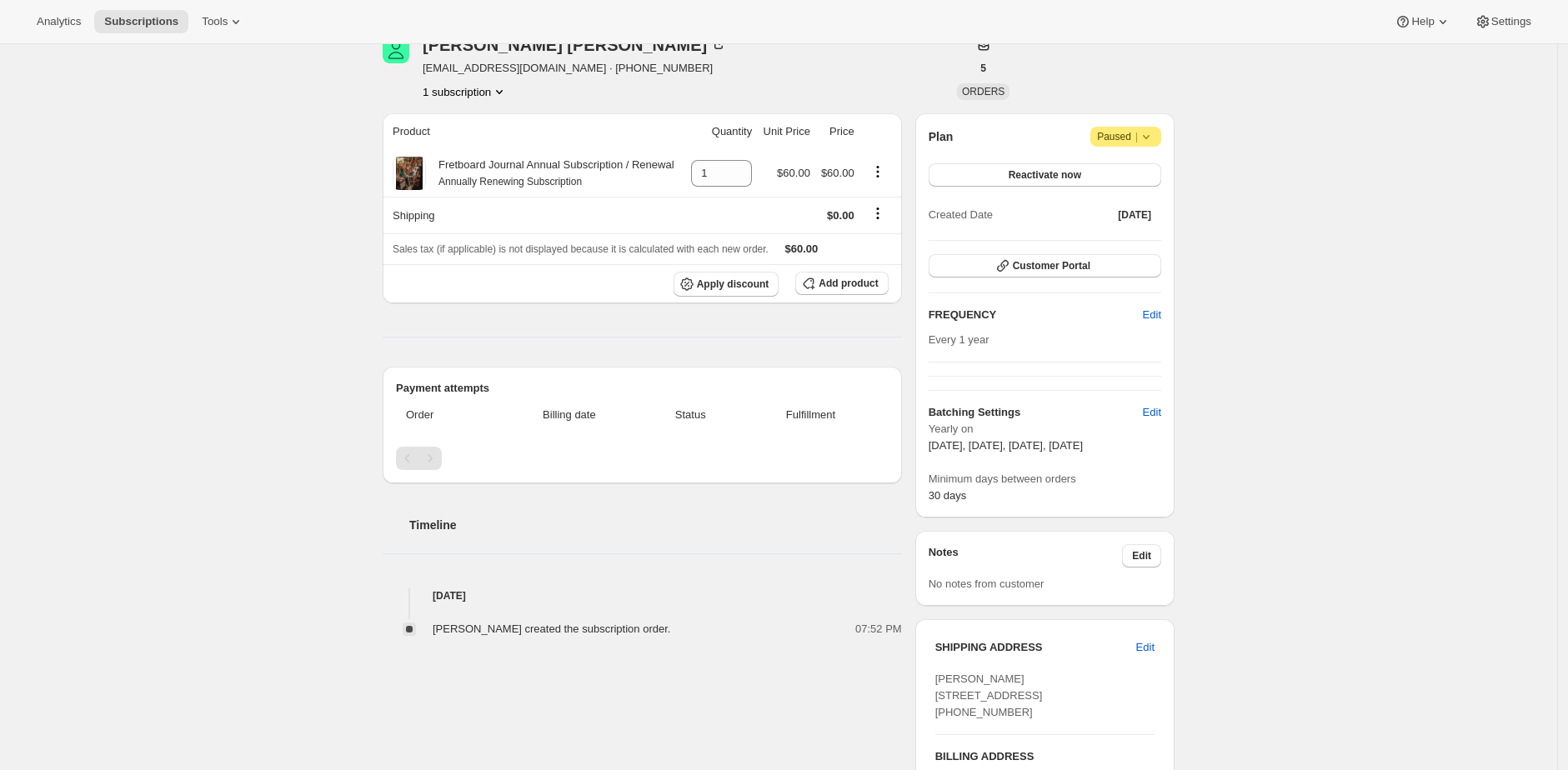
scroll to position [0, 0]
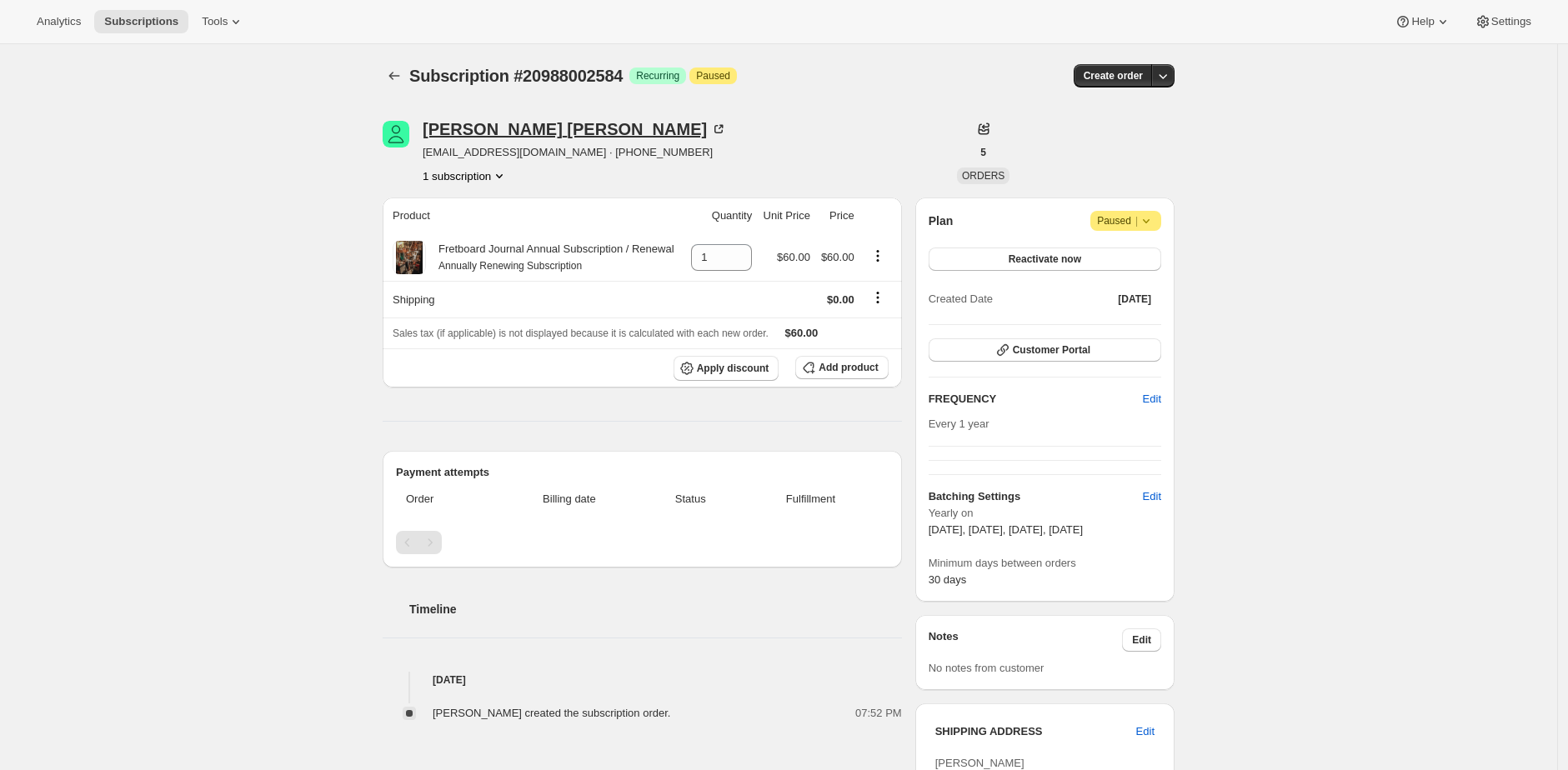
click at [518, 124] on div "[PERSON_NAME]" at bounding box center [575, 130] width 304 height 17
